Goal: Find specific page/section: Find specific page/section

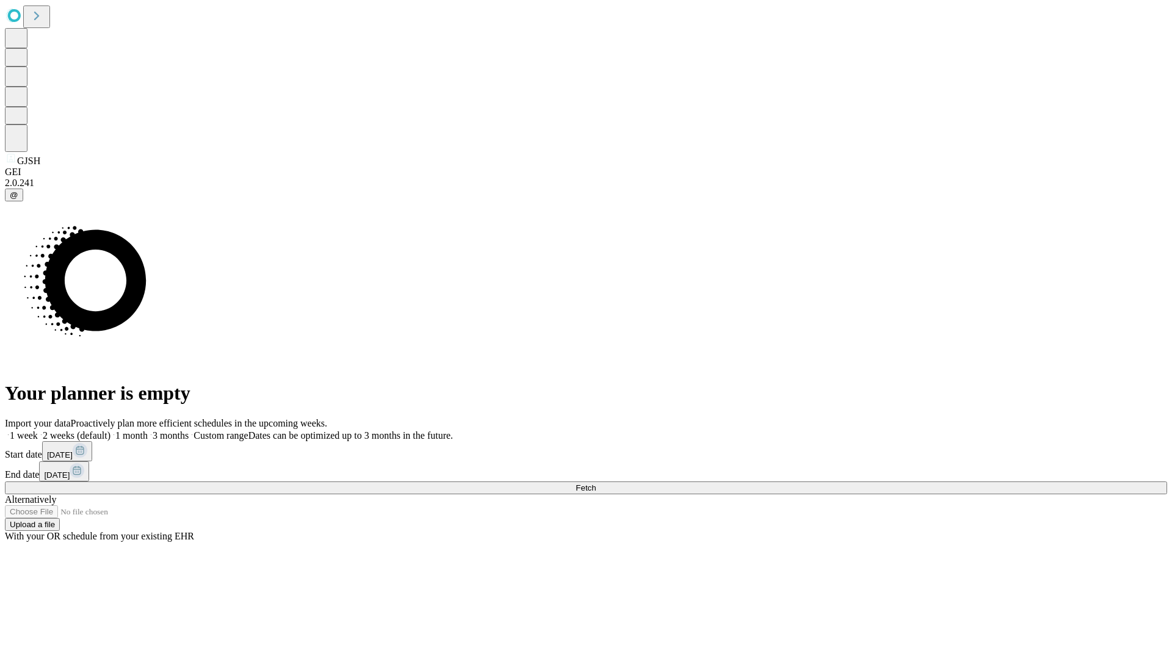
click at [596, 483] on span "Fetch" at bounding box center [585, 487] width 20 height 9
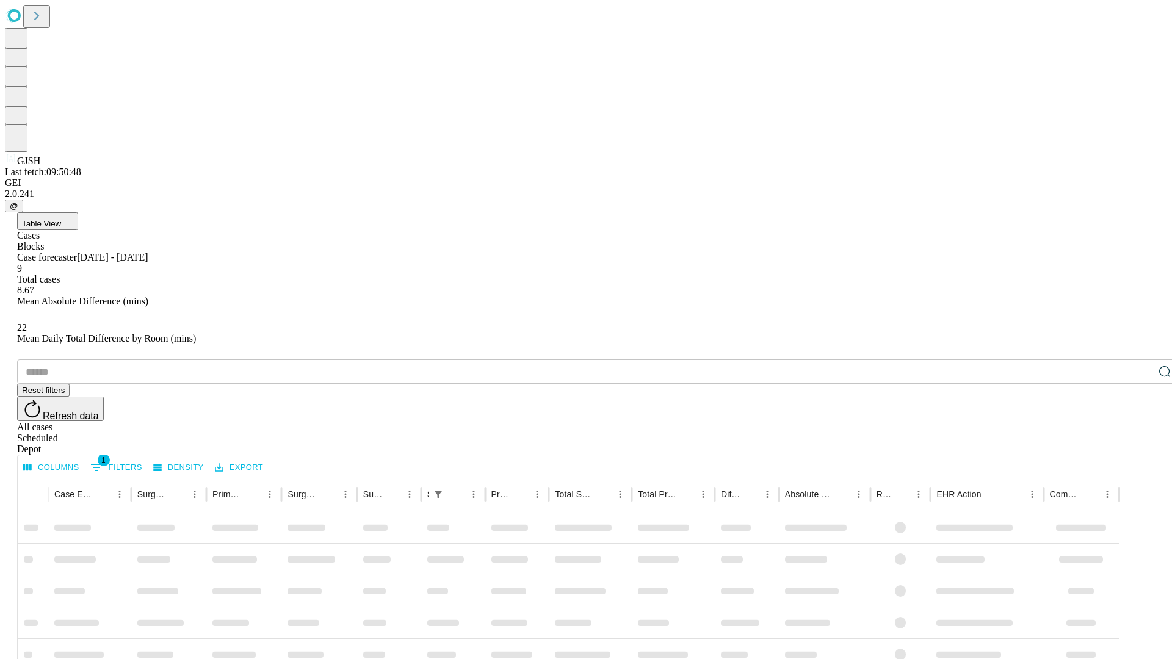
click at [61, 219] on span "Table View" at bounding box center [41, 223] width 39 height 9
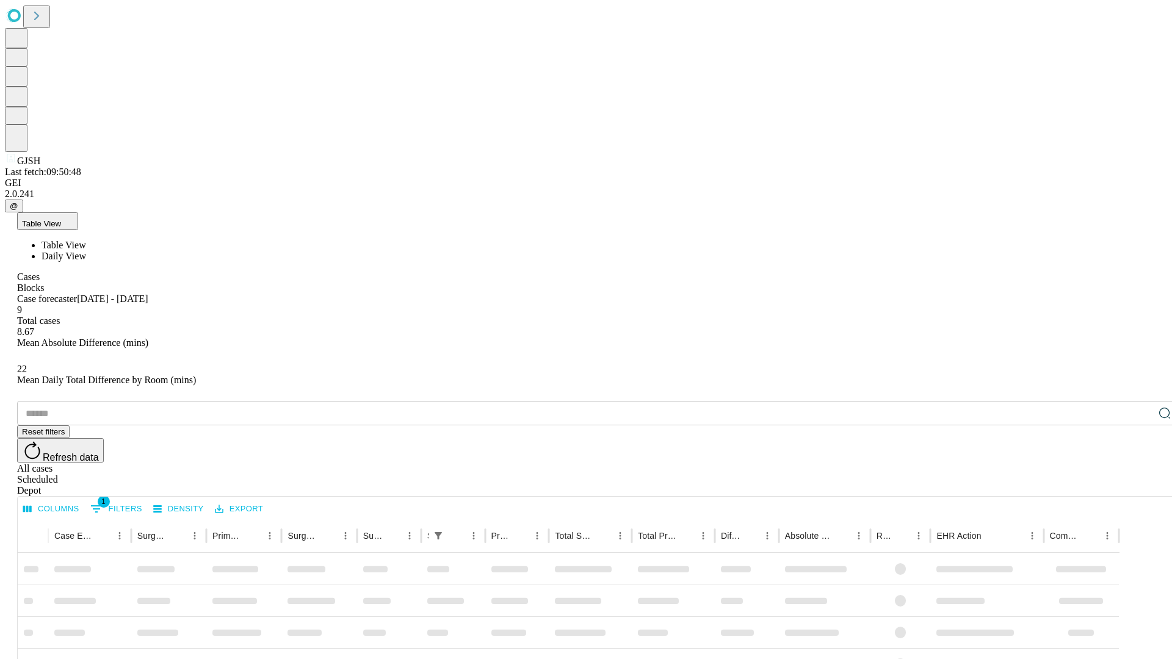
click at [86, 251] on span "Daily View" at bounding box center [63, 256] width 45 height 10
